Goal: Transaction & Acquisition: Purchase product/service

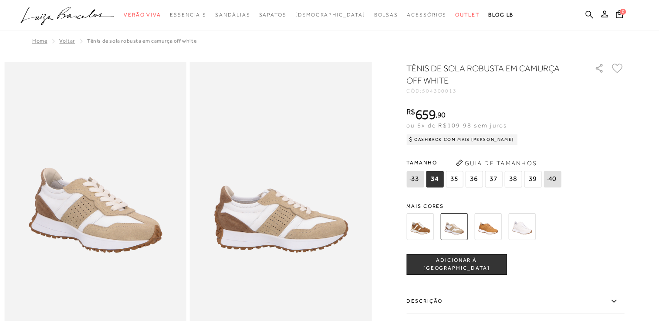
click at [493, 161] on button "Guia de Tamanhos" at bounding box center [495, 163] width 87 height 14
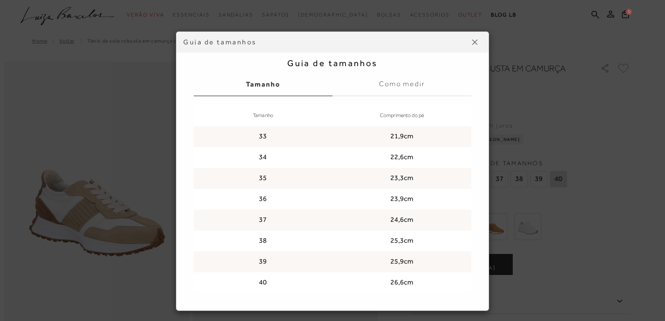
click at [472, 43] on img at bounding box center [474, 42] width 5 height 5
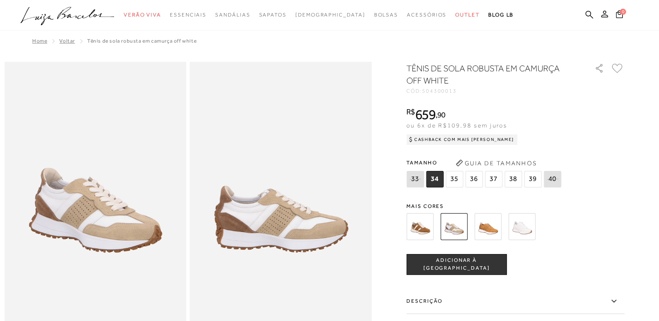
click at [518, 231] on img at bounding box center [521, 226] width 27 height 27
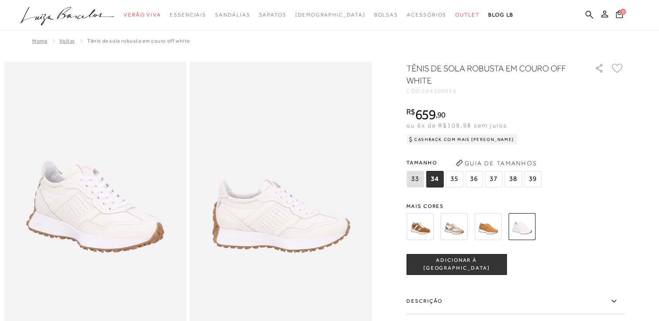
click at [455, 232] on img at bounding box center [453, 226] width 27 height 27
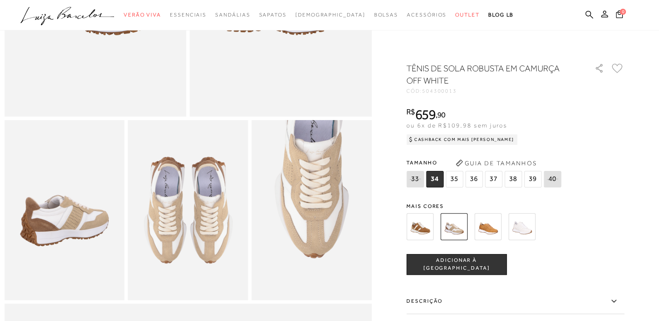
click at [477, 177] on span "36" at bounding box center [473, 179] width 17 height 17
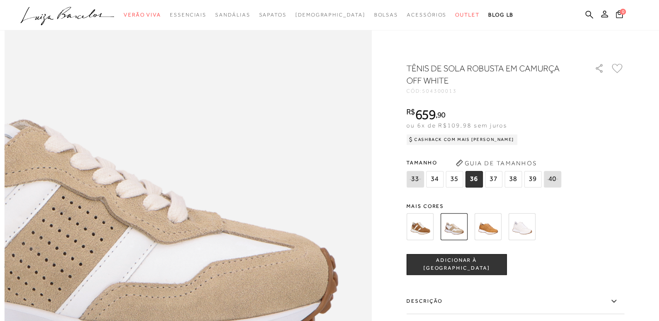
scroll to position [566, 0]
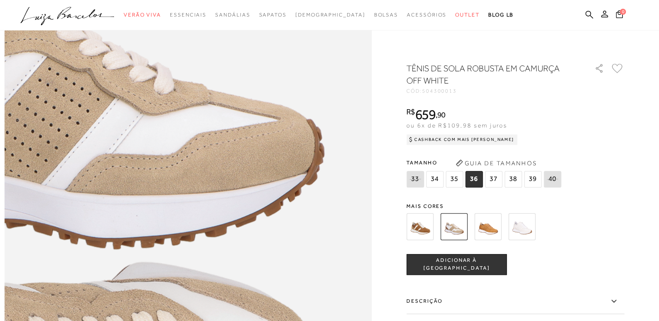
click at [327, 246] on img at bounding box center [51, 228] width 734 height 1101
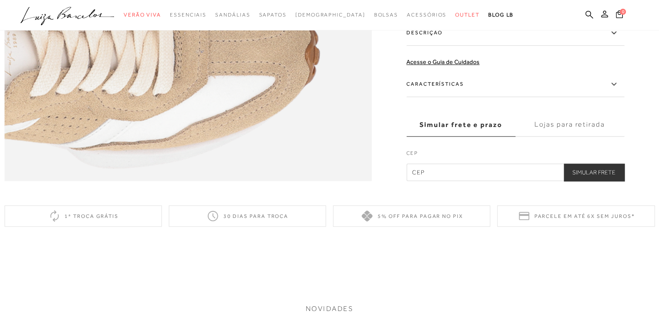
scroll to position [914, 0]
